Goal: Find specific page/section: Find specific page/section

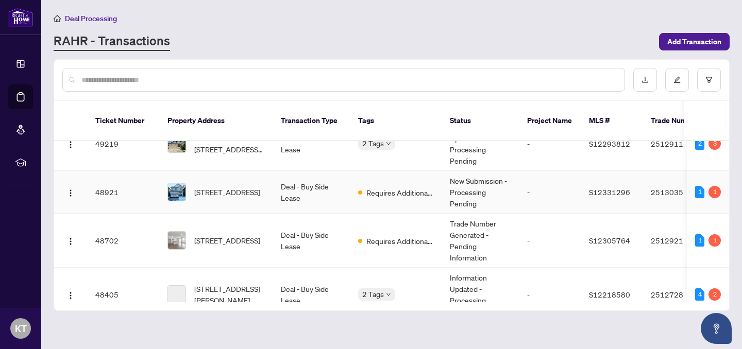
scroll to position [124, 0]
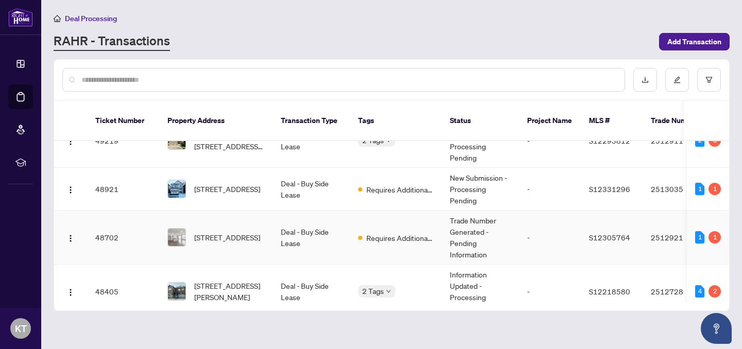
click at [293, 227] on td "Deal - Buy Side Lease" at bounding box center [311, 238] width 77 height 54
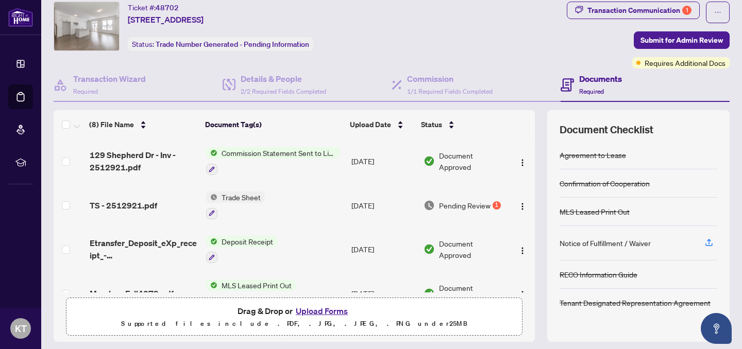
scroll to position [29, 0]
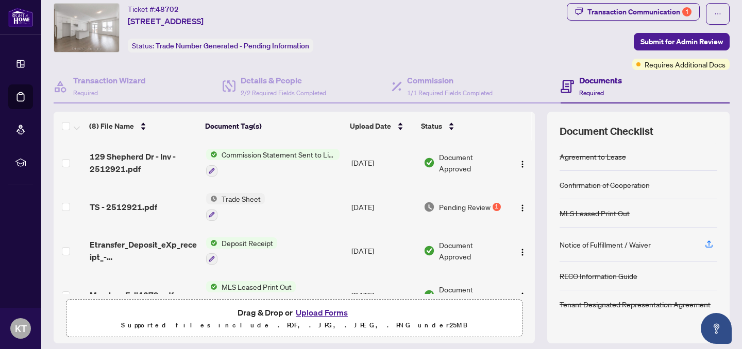
click at [262, 207] on div "Trade Sheet" at bounding box center [235, 207] width 59 height 28
click at [139, 198] on td "TS - 2512921.pdf" at bounding box center [144, 207] width 116 height 44
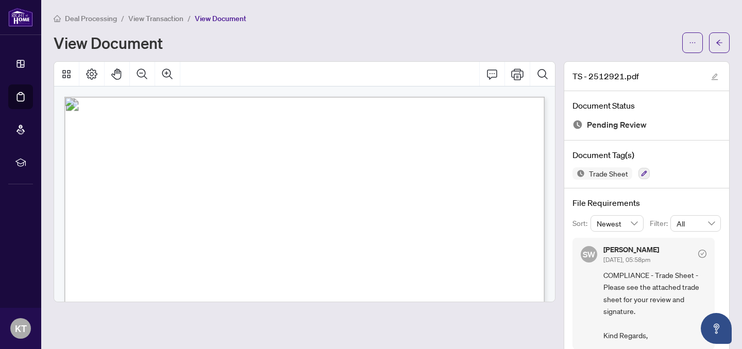
click at [138, 19] on span "View Transaction" at bounding box center [155, 18] width 55 height 9
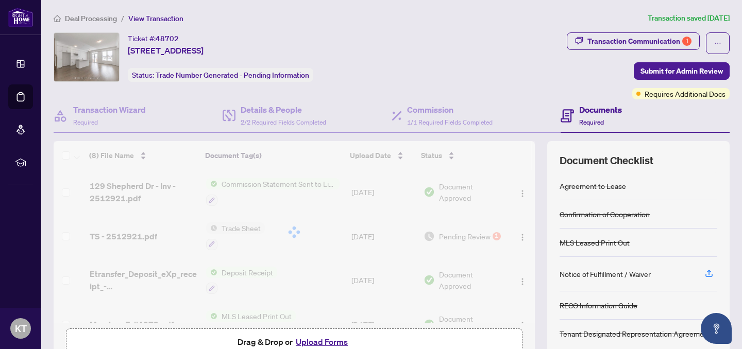
click at [95, 19] on span "Deal Processing" at bounding box center [91, 18] width 52 height 9
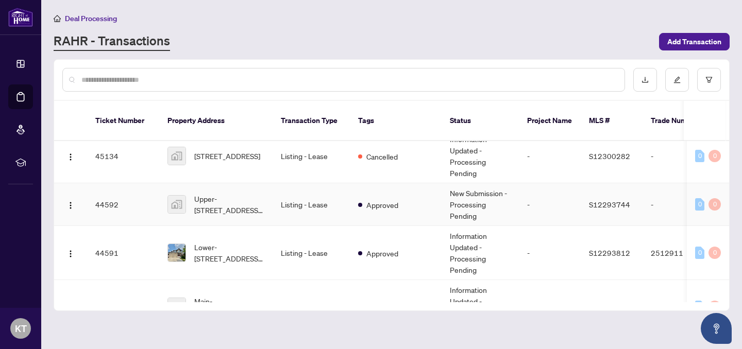
scroll to position [522, 0]
